Goal: Task Accomplishment & Management: Use online tool/utility

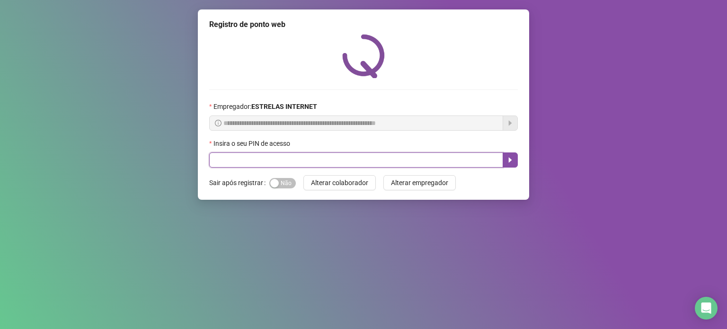
click at [337, 162] on input "text" at bounding box center [356, 159] width 294 height 15
type input "*****"
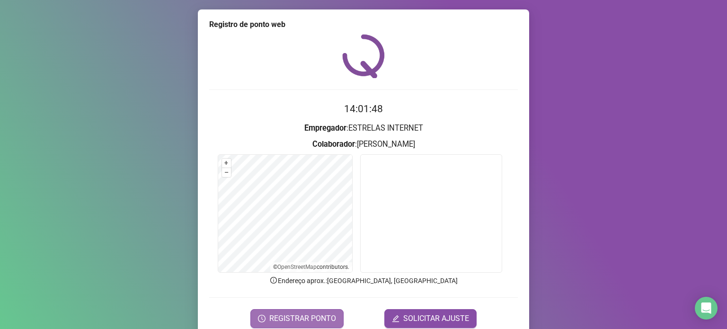
click at [306, 317] on span "REGISTRAR PONTO" at bounding box center [302, 318] width 67 height 11
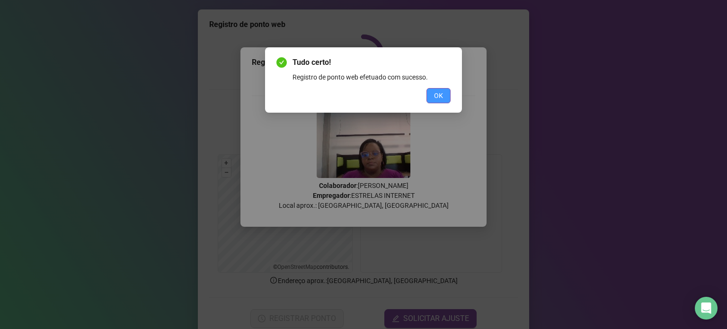
click at [436, 97] on span "OK" at bounding box center [438, 95] width 9 height 10
